Goal: Navigation & Orientation: Find specific page/section

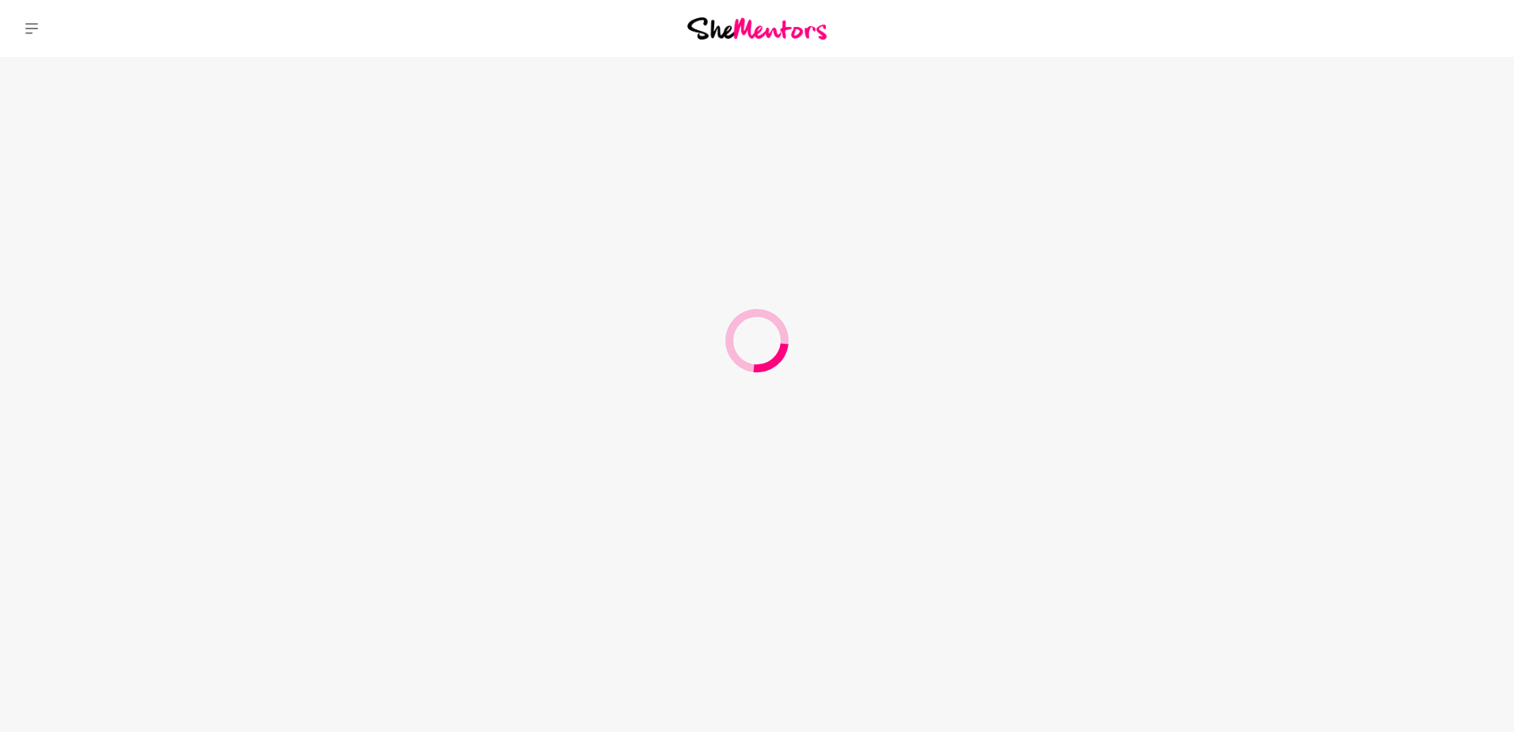
drag, startPoint x: 0, startPoint y: 0, endPoint x: 757, endPoint y: 34, distance: 757.7
click at [757, 34] on img at bounding box center [756, 27] width 139 height 21
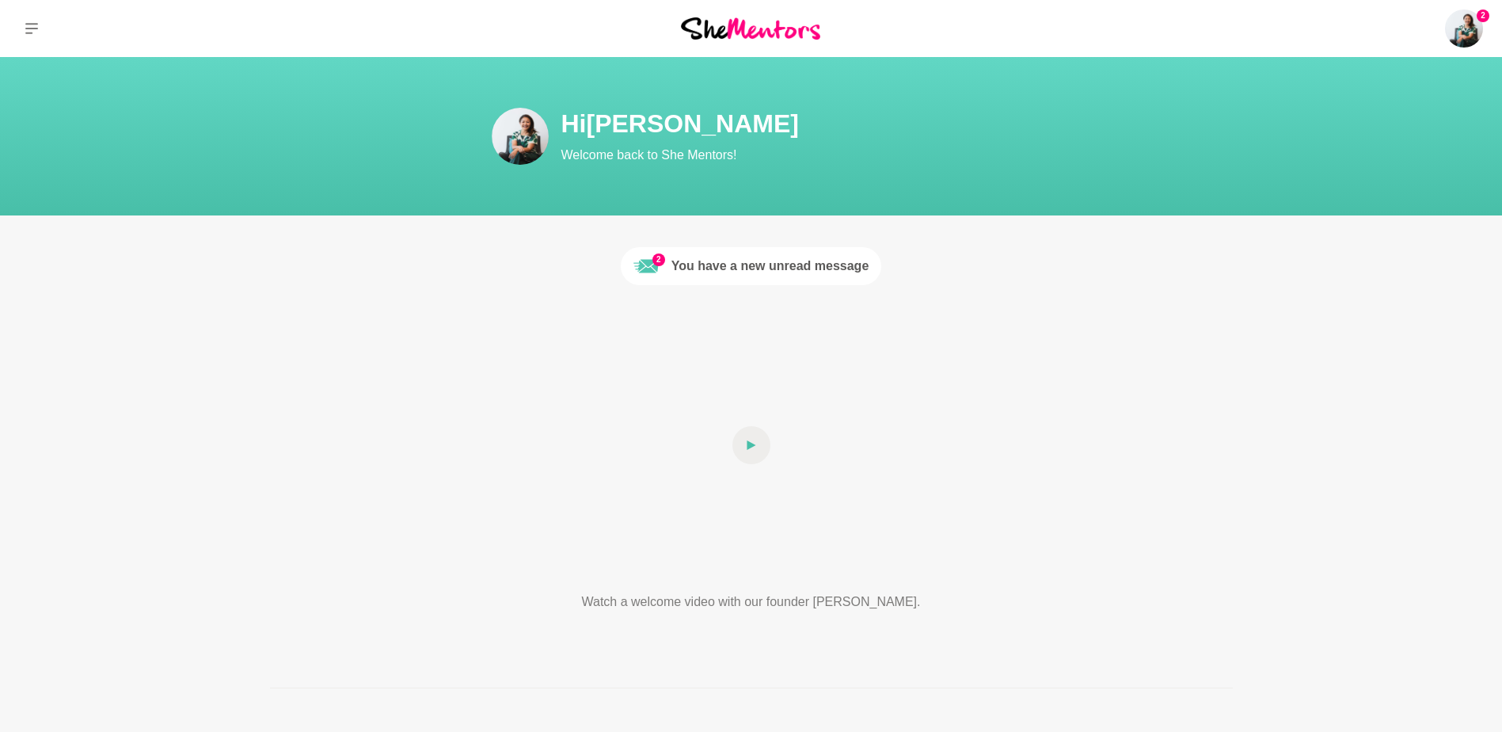
click at [762, 26] on img at bounding box center [750, 27] width 139 height 21
click at [32, 25] on icon at bounding box center [31, 28] width 13 height 11
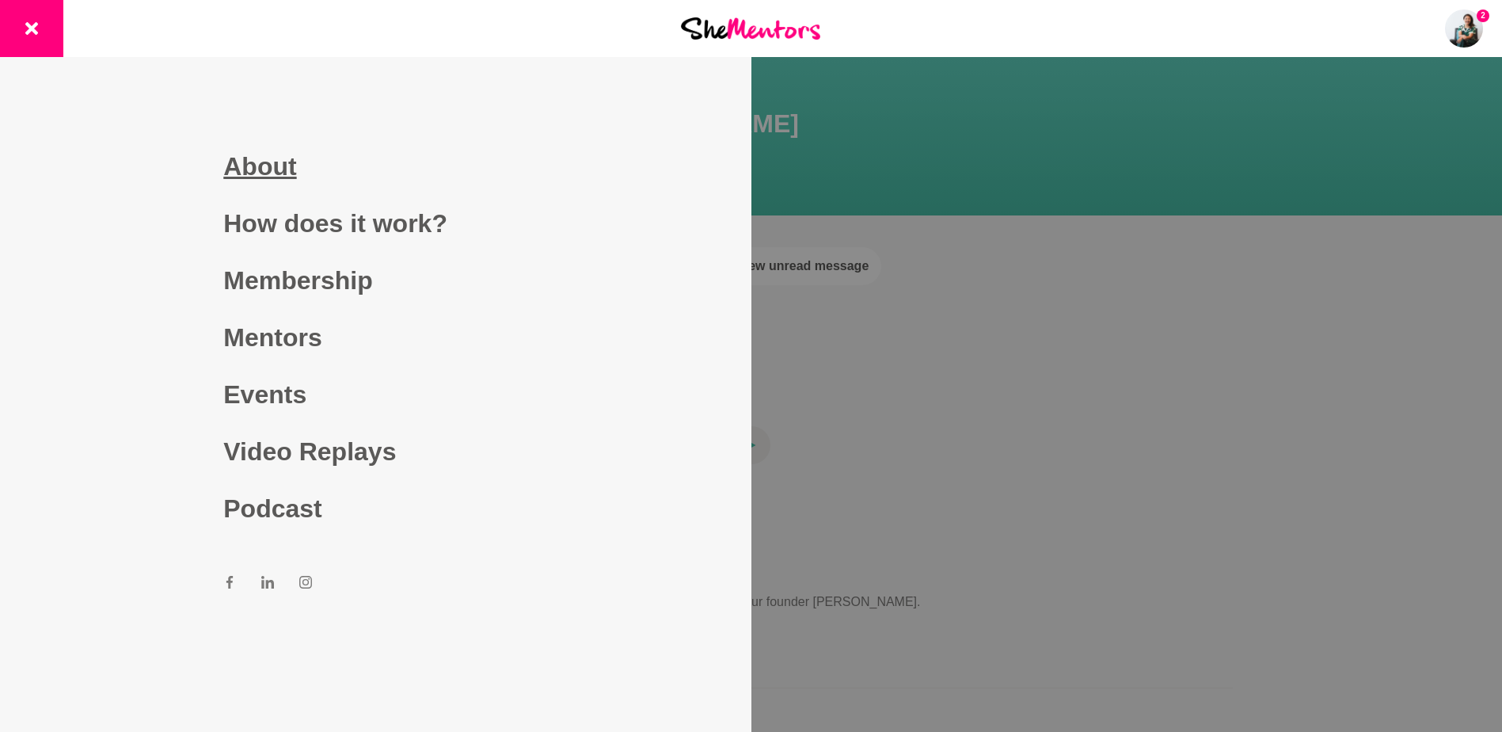
click at [277, 162] on link "About" at bounding box center [375, 166] width 304 height 57
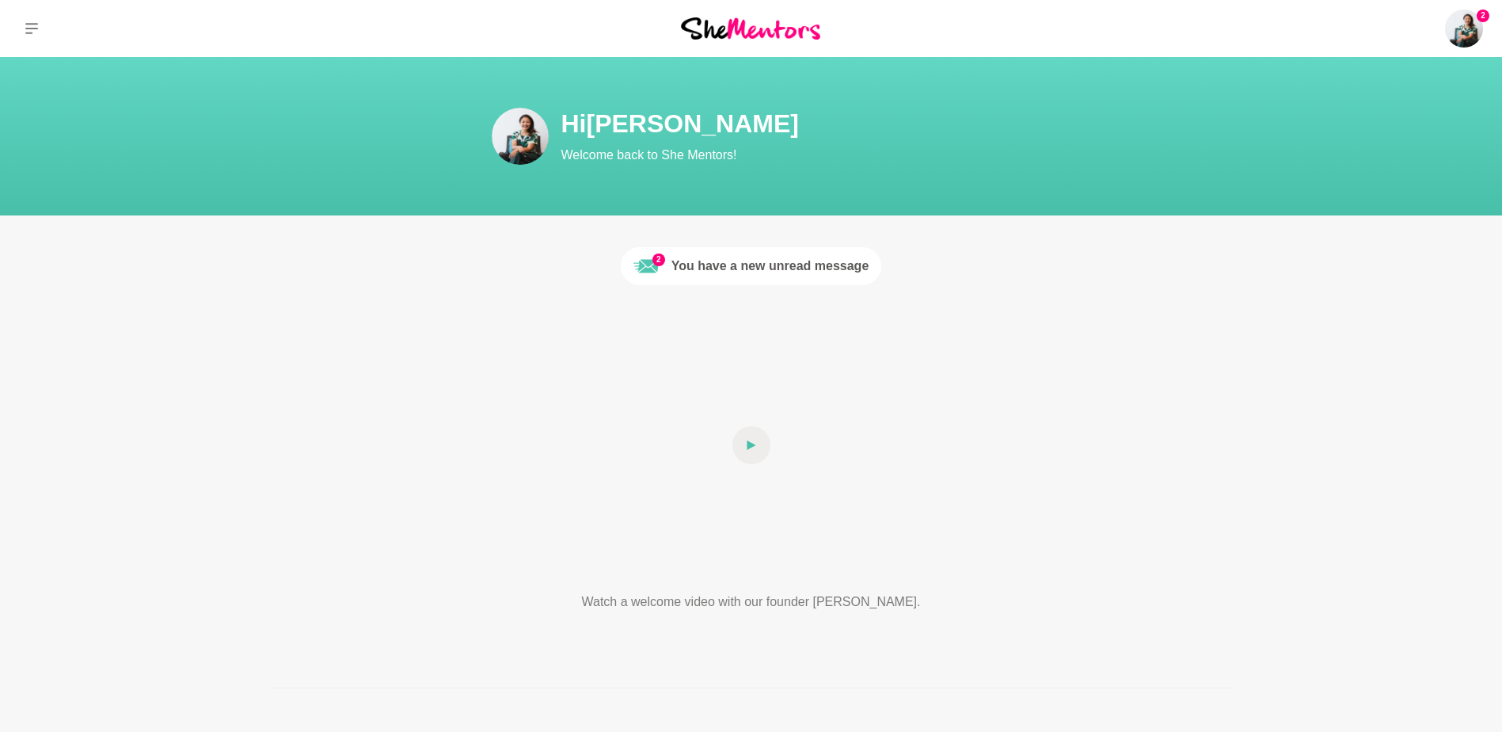
drag, startPoint x: 17, startPoint y: 1, endPoint x: 101, endPoint y: 104, distance: 133.3
click at [101, 104] on section "Hi [PERSON_NAME] Welcome back to She Mentors!" at bounding box center [751, 136] width 1502 height 158
click at [48, 36] on button at bounding box center [31, 28] width 63 height 57
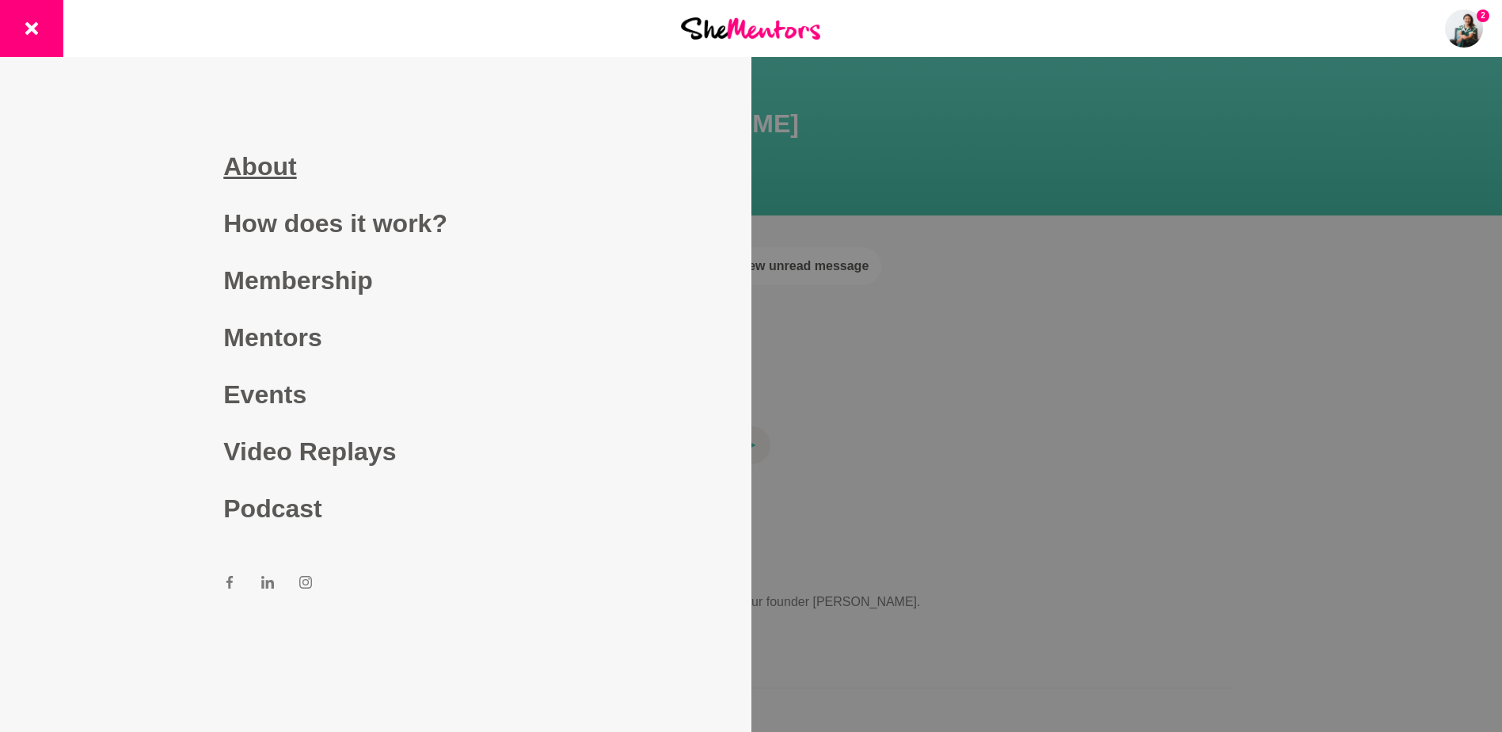
click at [256, 165] on link "About" at bounding box center [375, 166] width 304 height 57
